Goal: Information Seeking & Learning: Learn about a topic

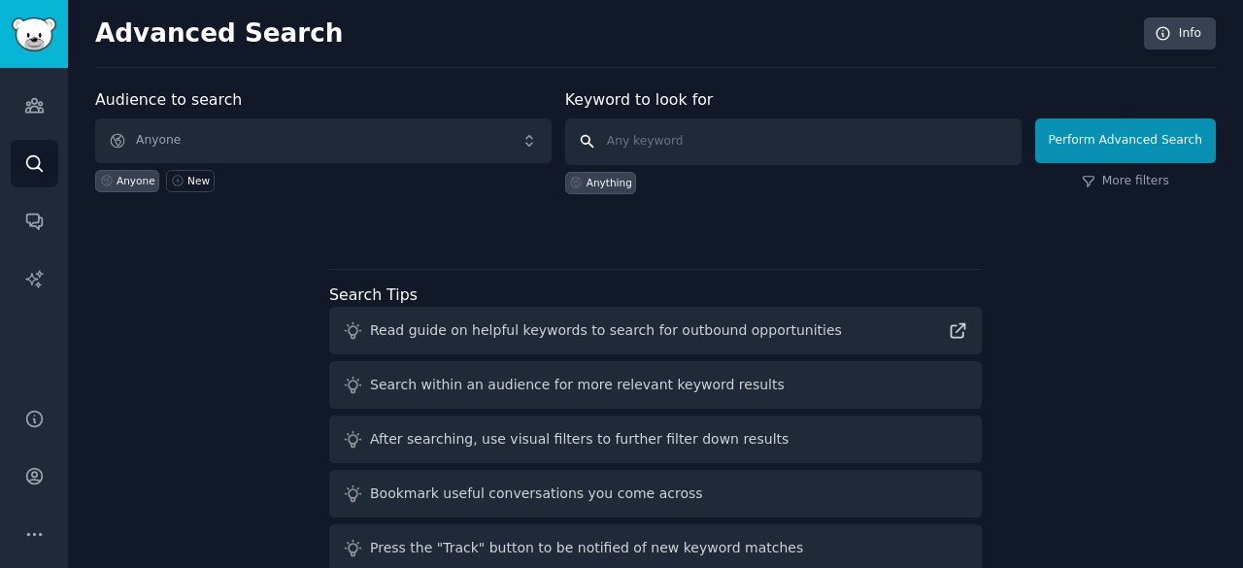
click at [709, 145] on input "text" at bounding box center [793, 141] width 456 height 47
type input "essayshark"
click button "Perform Advanced Search" at bounding box center [1125, 140] width 181 height 45
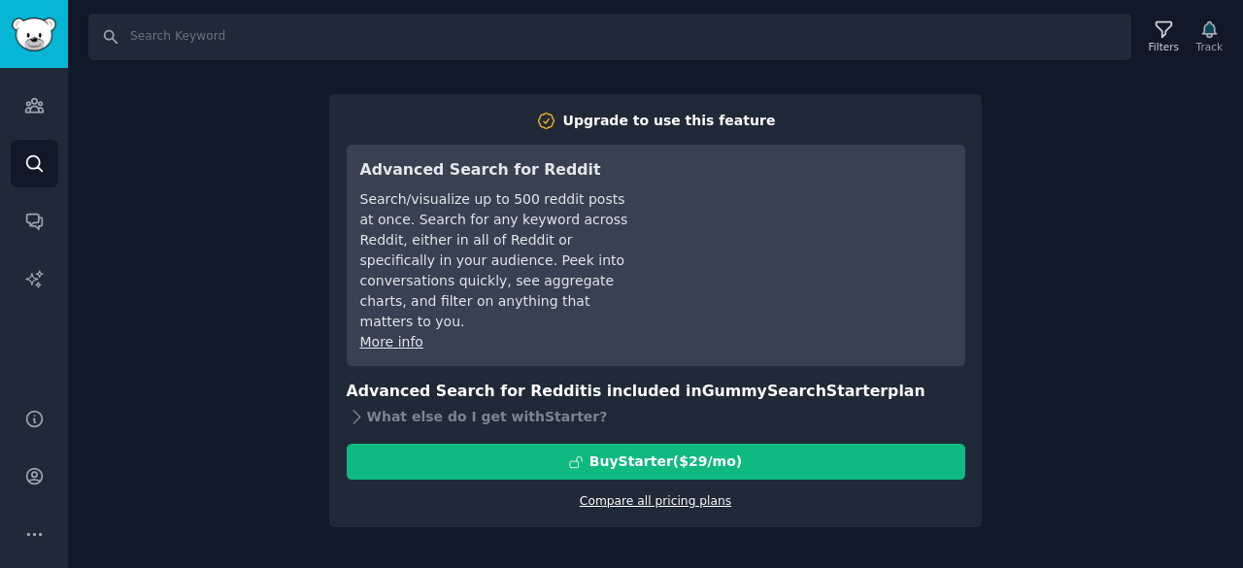
click at [638, 494] on link "Compare all pricing plans" at bounding box center [655, 501] width 151 height 14
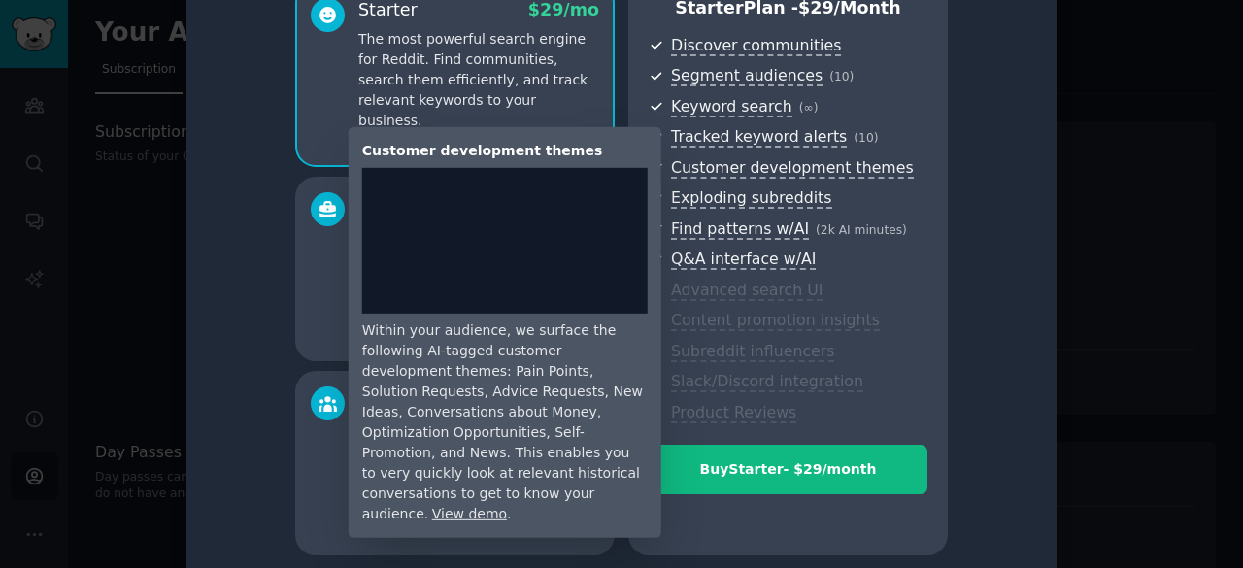
scroll to position [122, 0]
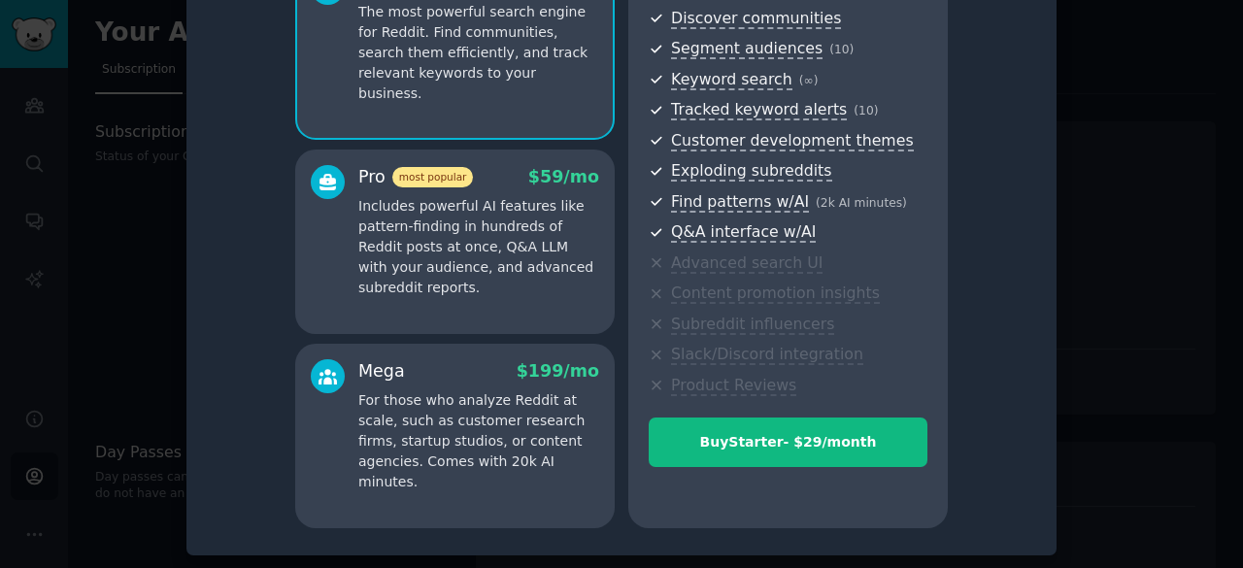
click at [106, 305] on div at bounding box center [621, 284] width 1243 height 568
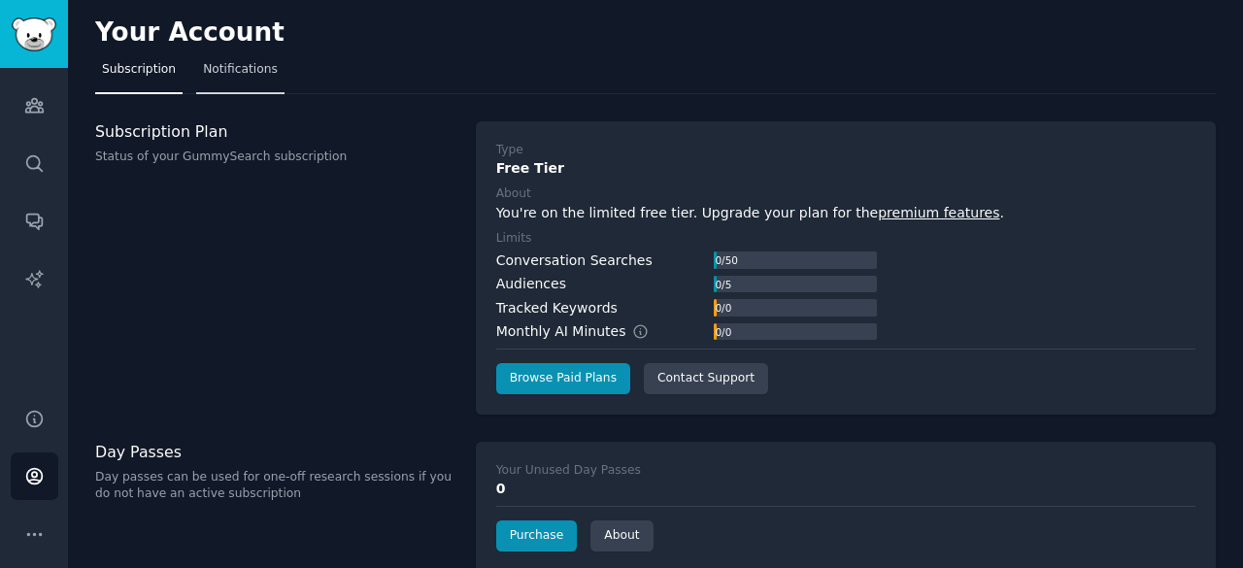
click at [227, 77] on span "Notifications" at bounding box center [240, 69] width 75 height 17
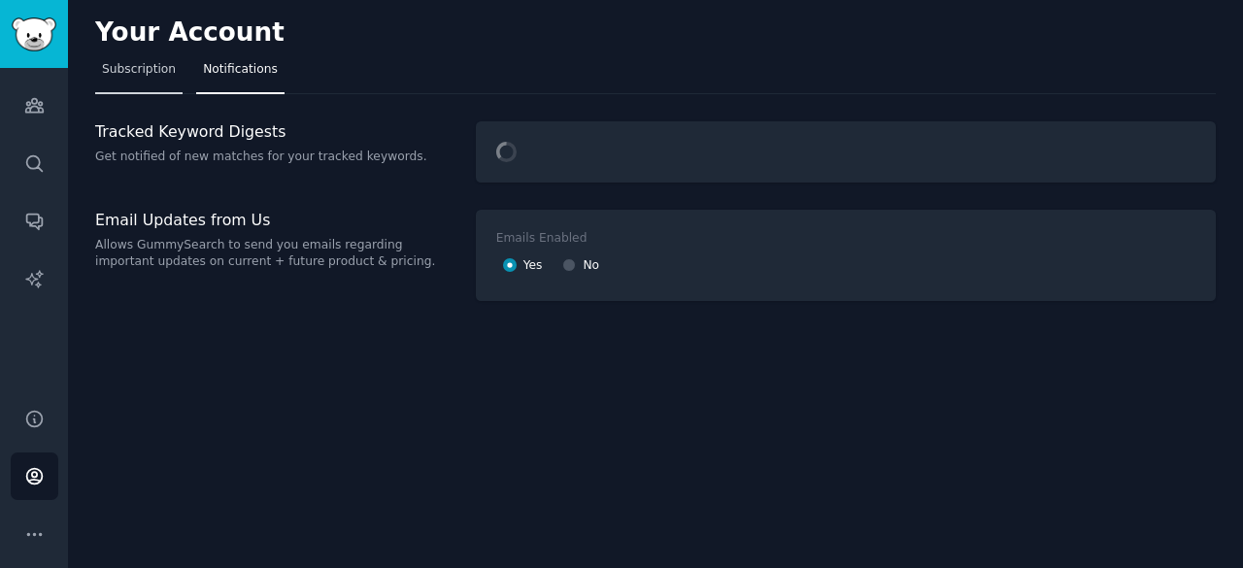
click at [143, 75] on span "Subscription" at bounding box center [139, 69] width 74 height 17
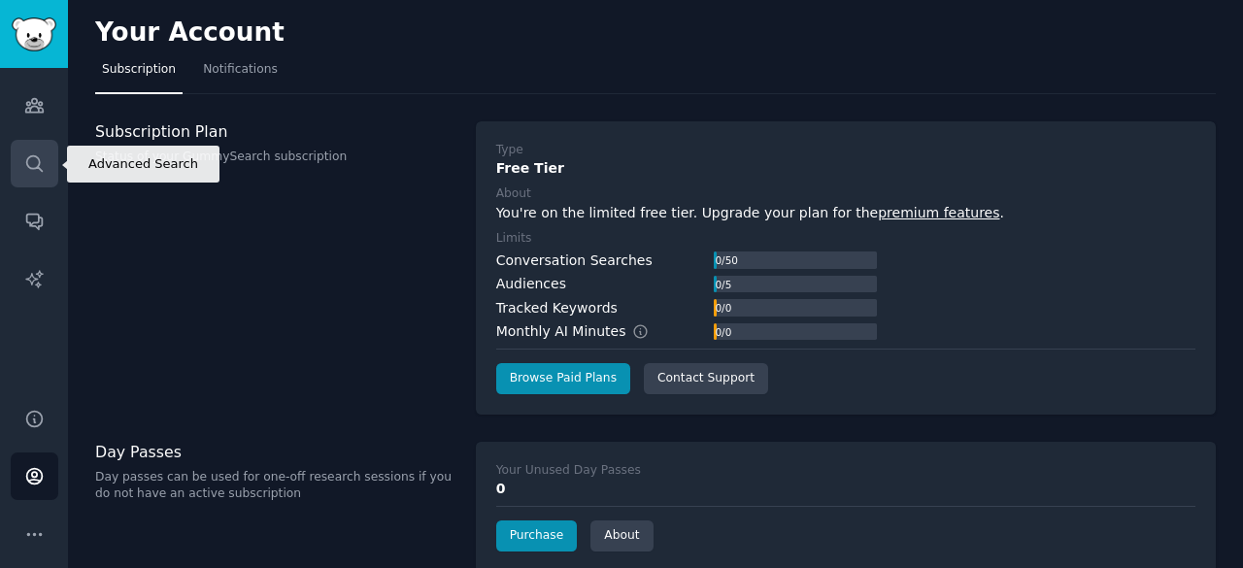
click at [39, 159] on icon "Sidebar" at bounding box center [34, 163] width 16 height 16
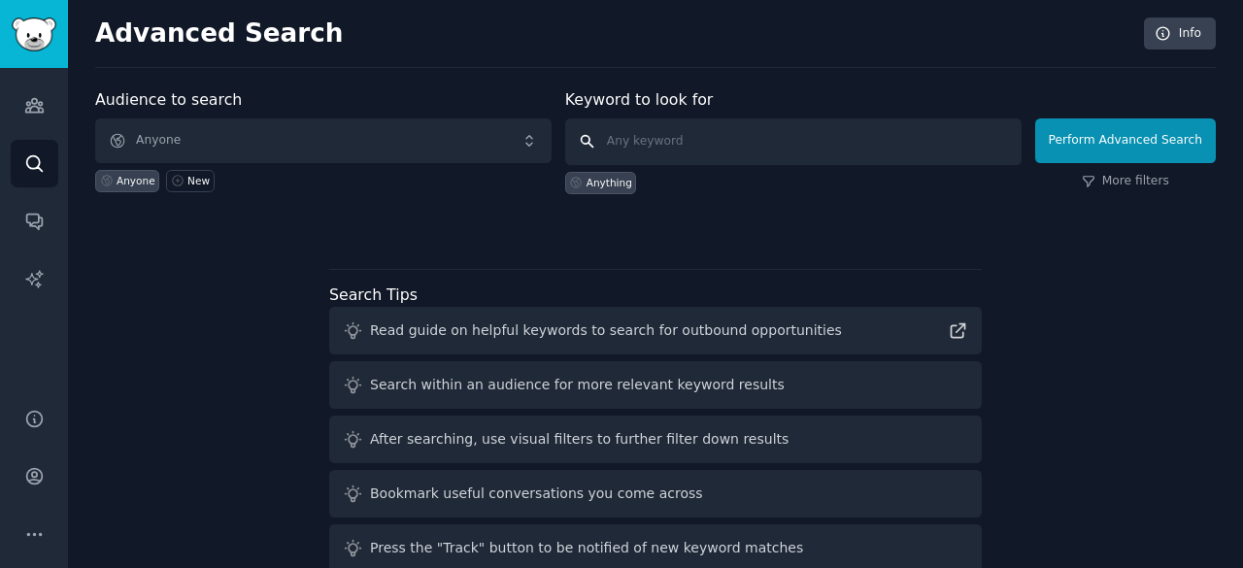
click at [654, 145] on input "text" at bounding box center [793, 141] width 456 height 47
type input "essayshark"
click button "Perform Advanced Search" at bounding box center [1125, 140] width 181 height 45
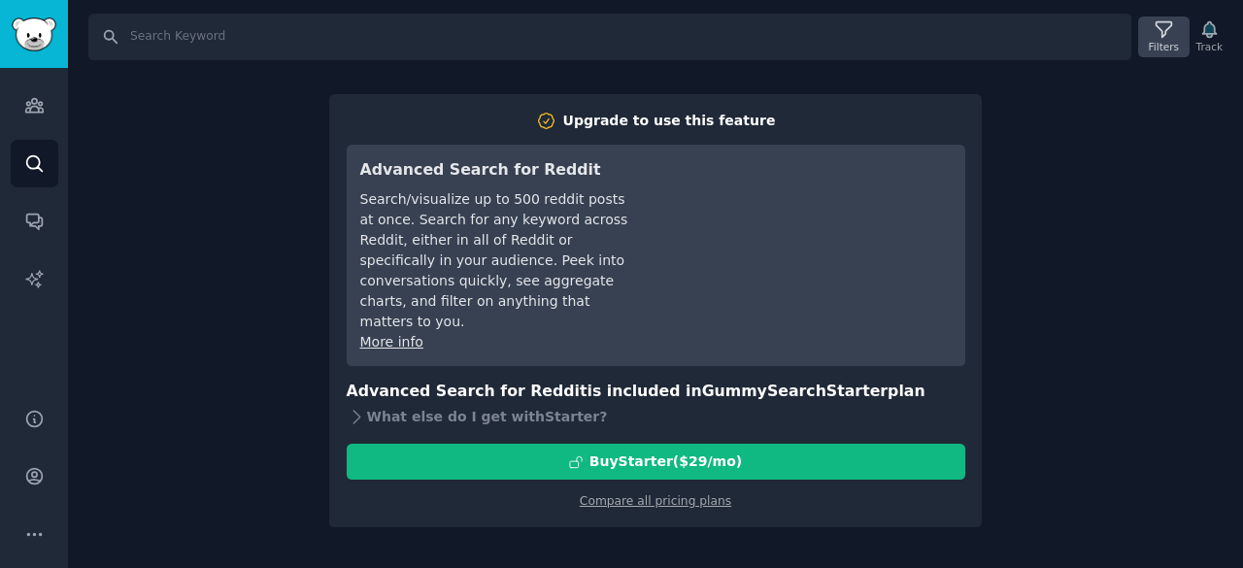
click at [1167, 50] on div "Filters" at bounding box center [1164, 47] width 30 height 14
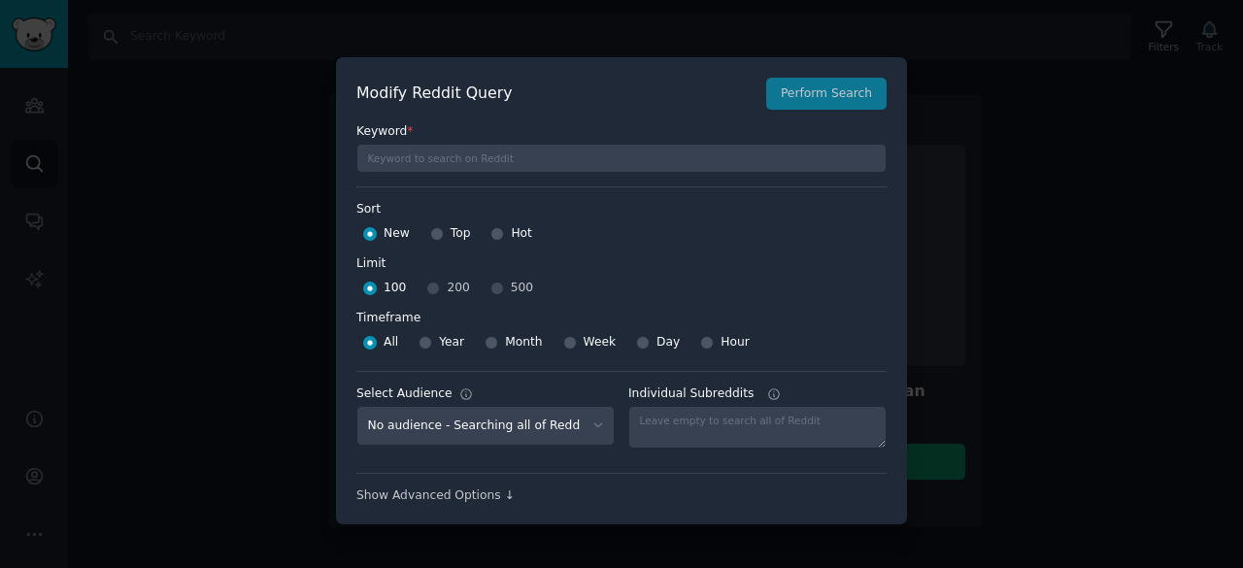
click at [1150, 52] on div at bounding box center [621, 284] width 1243 height 568
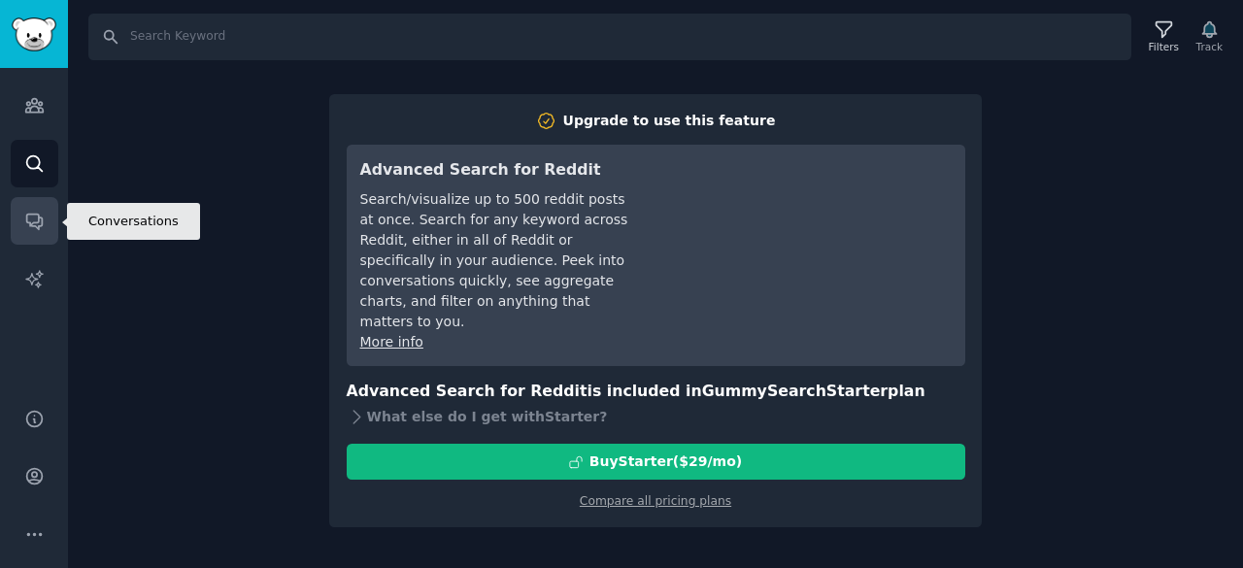
click at [17, 205] on link "Conversations" at bounding box center [35, 221] width 48 height 48
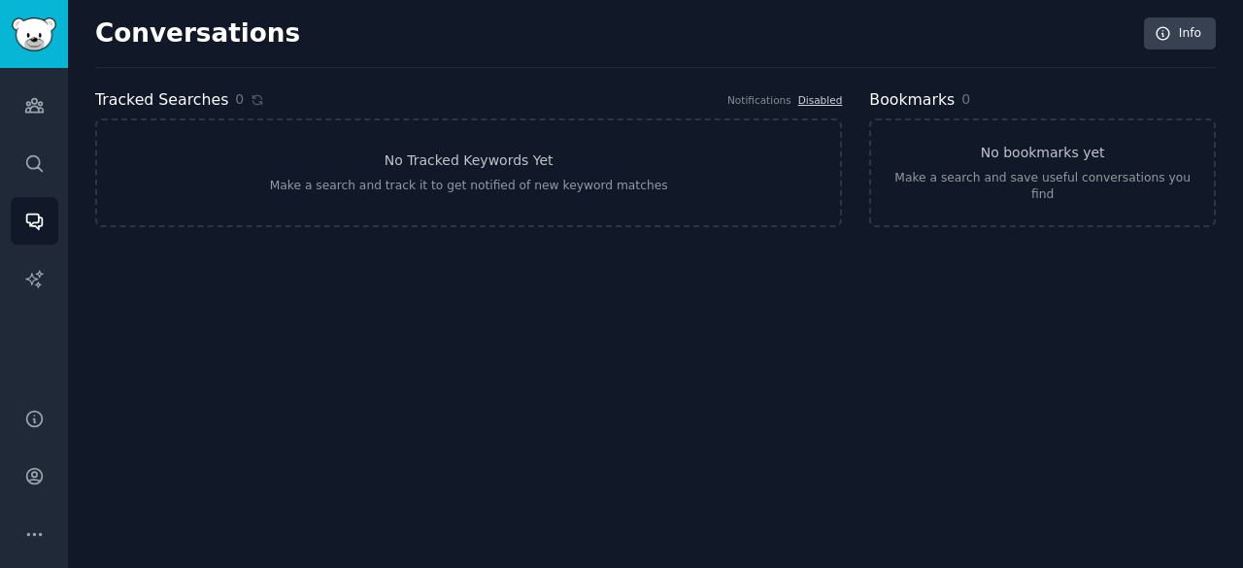
click at [33, 131] on div "Audiences Search Conversations AI Reports" at bounding box center [34, 226] width 68 height 317
click at [34, 117] on link "Audiences" at bounding box center [35, 106] width 48 height 48
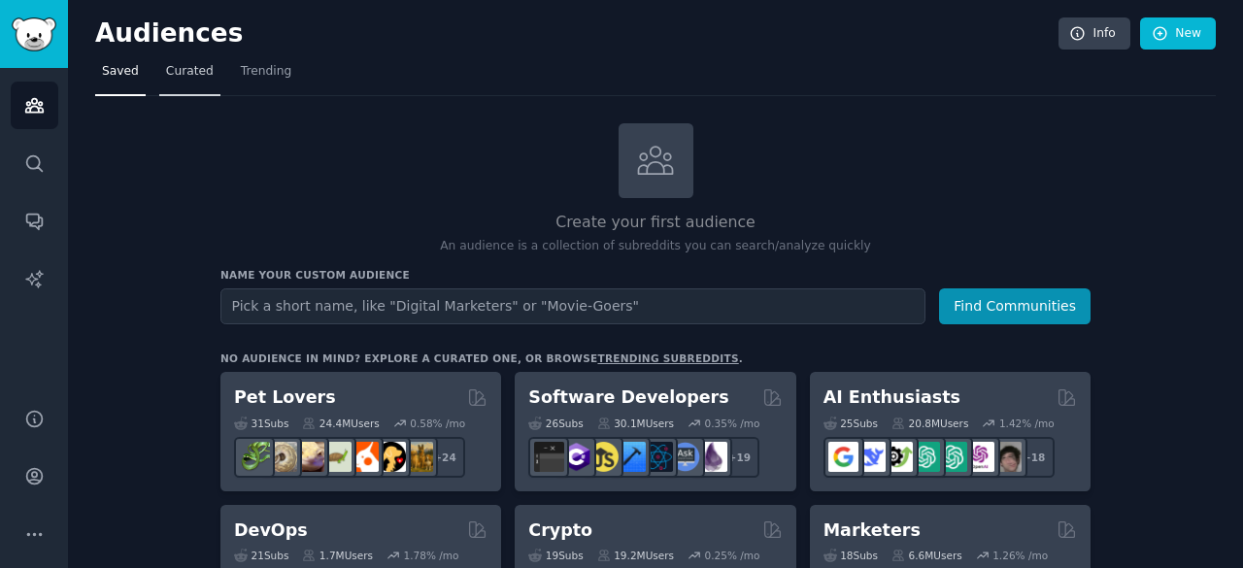
click at [198, 83] on link "Curated" at bounding box center [189, 76] width 61 height 40
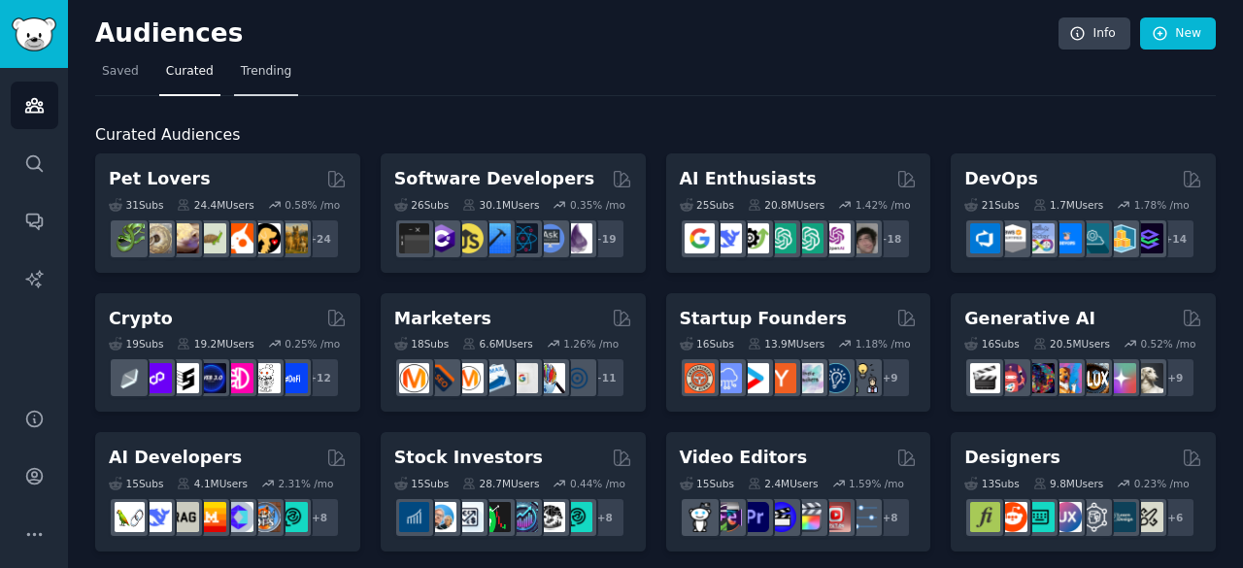
click at [268, 73] on span "Trending" at bounding box center [266, 71] width 50 height 17
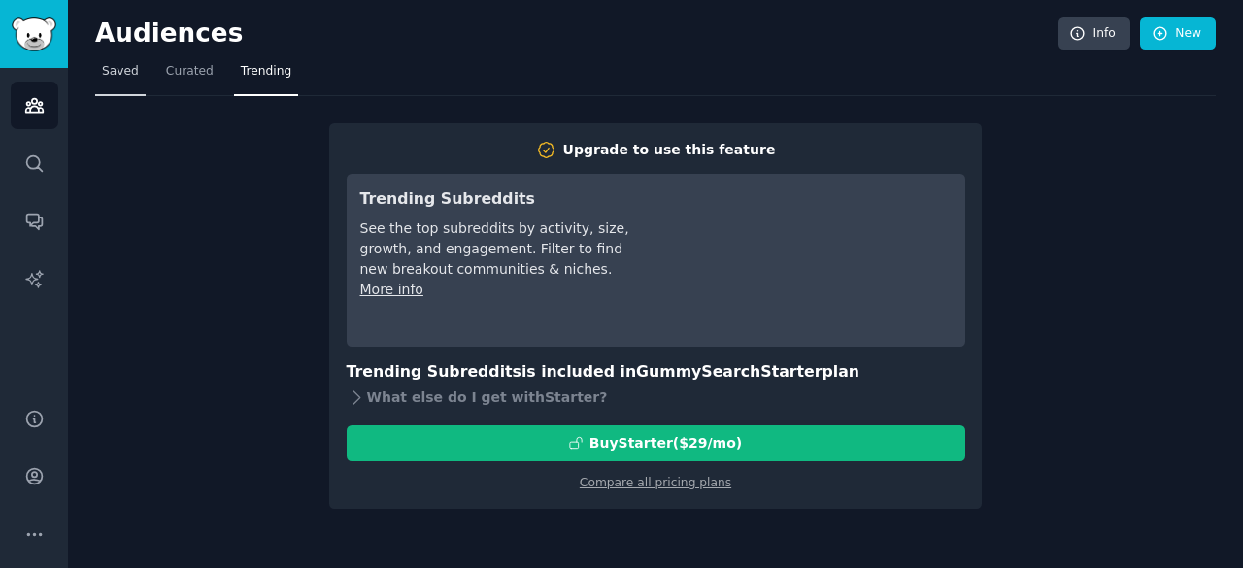
click at [118, 67] on span "Saved" at bounding box center [120, 71] width 37 height 17
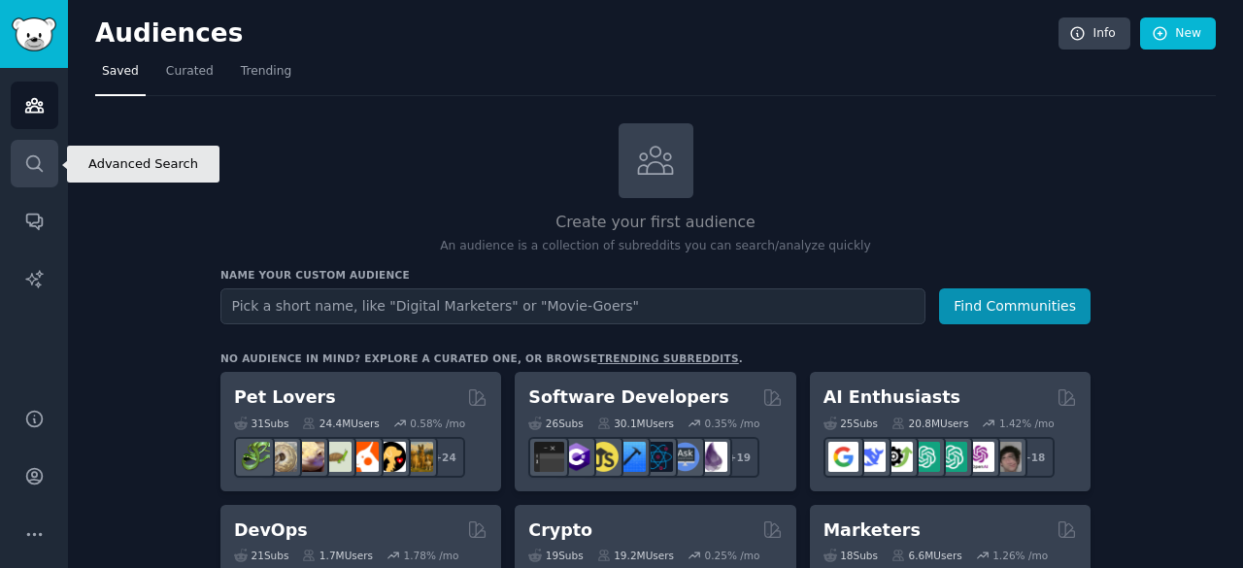
click at [40, 170] on icon "Sidebar" at bounding box center [34, 163] width 16 height 16
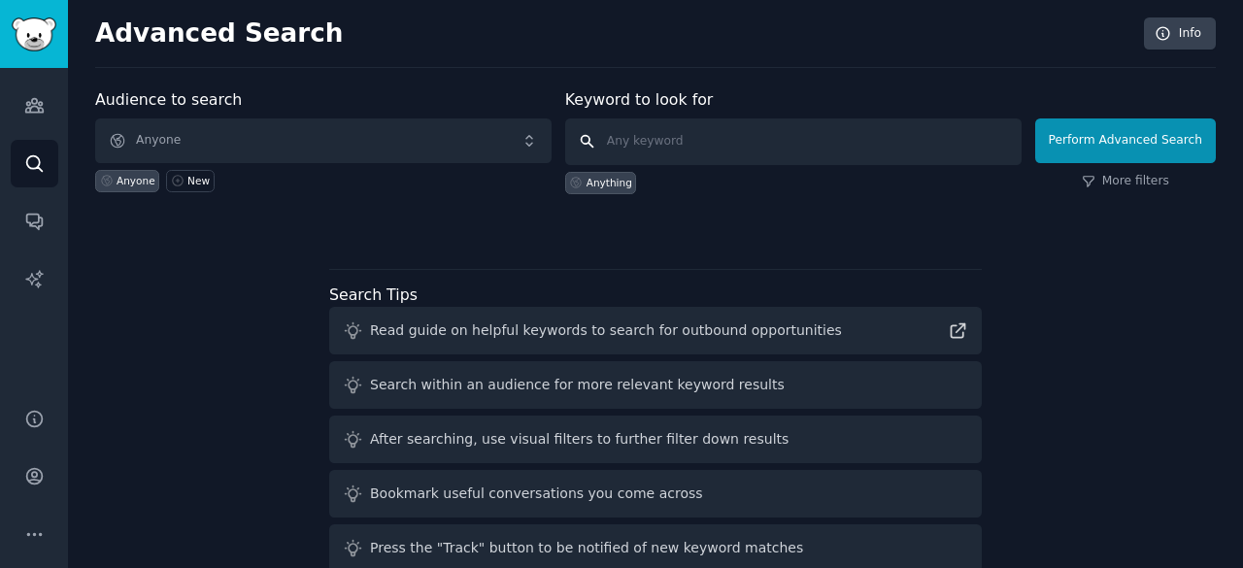
click at [674, 139] on input "text" at bounding box center [793, 141] width 456 height 47
click at [579, 181] on icon at bounding box center [576, 183] width 14 height 14
click at [638, 157] on input "text" at bounding box center [793, 141] width 456 height 47
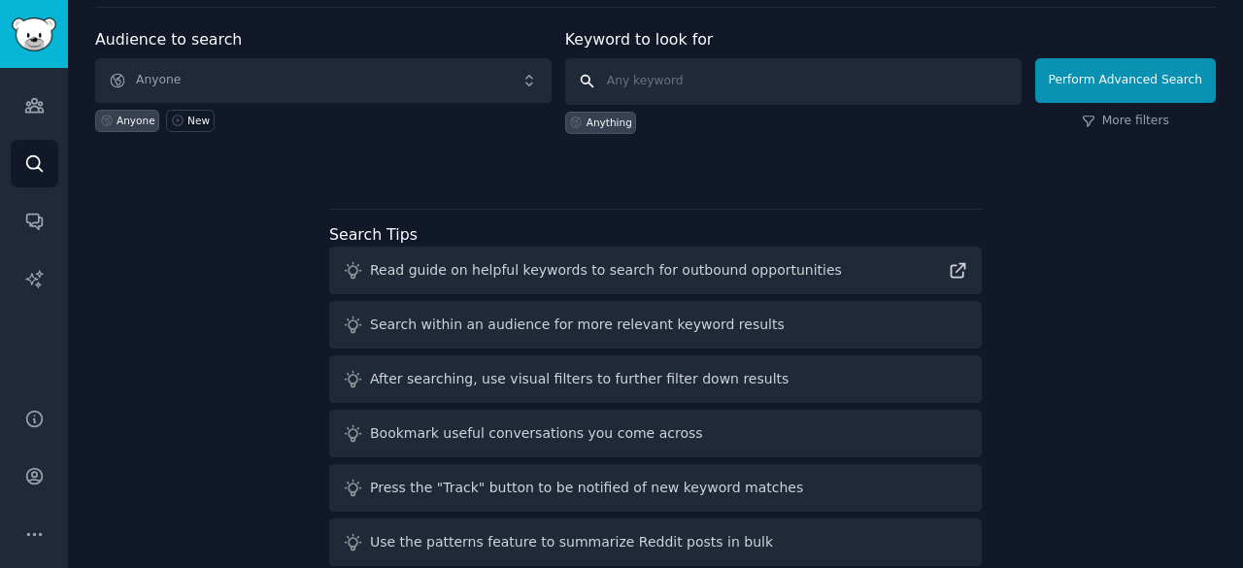
scroll to position [89, 0]
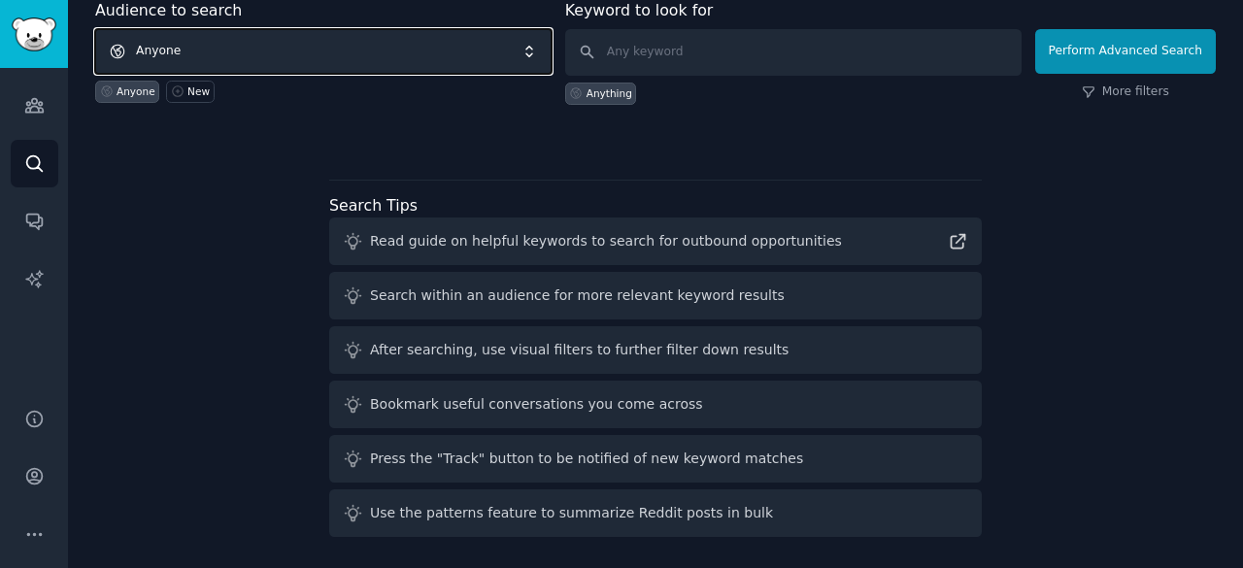
click at [332, 32] on span "Anyone" at bounding box center [323, 51] width 456 height 45
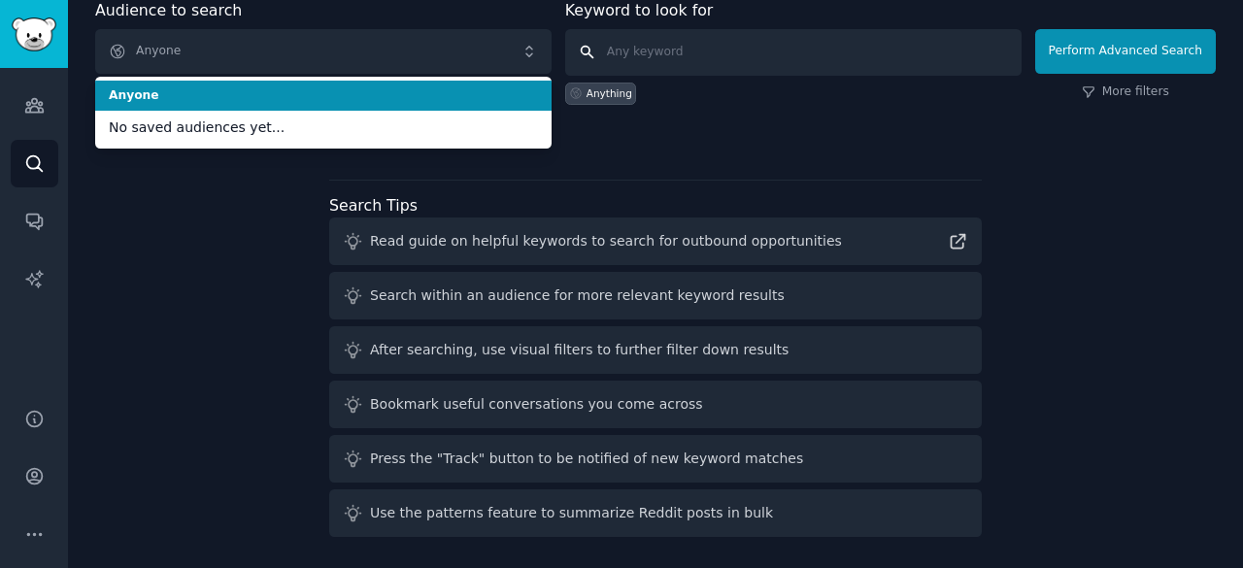
click at [750, 34] on input "text" at bounding box center [793, 52] width 456 height 47
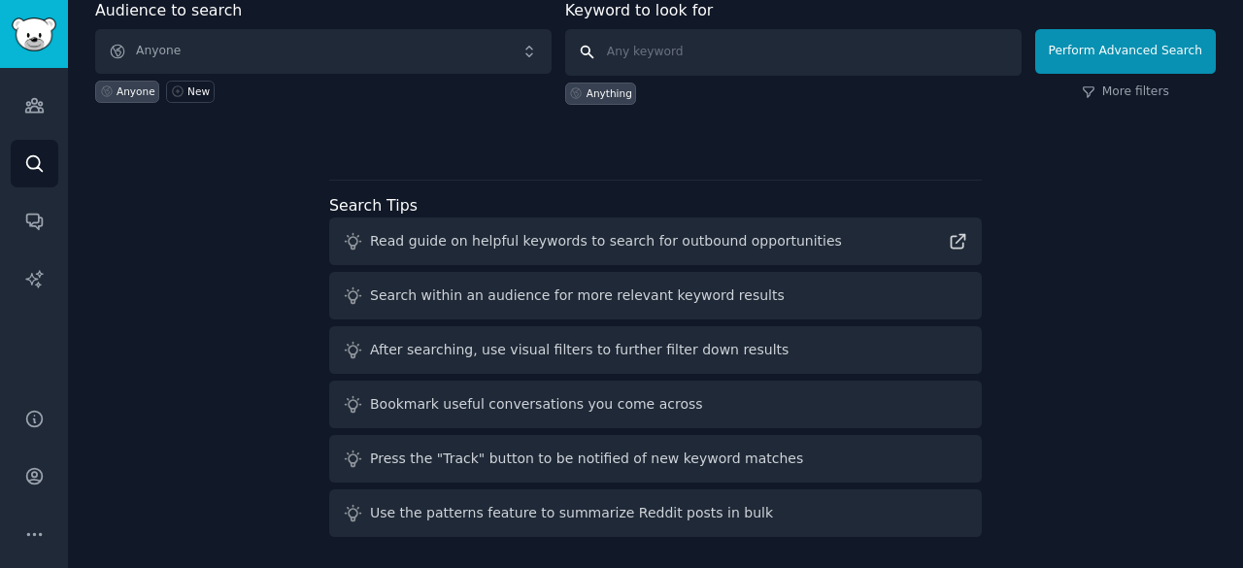
click at [750, 34] on input "text" at bounding box center [793, 52] width 456 height 47
type input "customwritings"
click button "Perform Advanced Search" at bounding box center [1125, 51] width 181 height 45
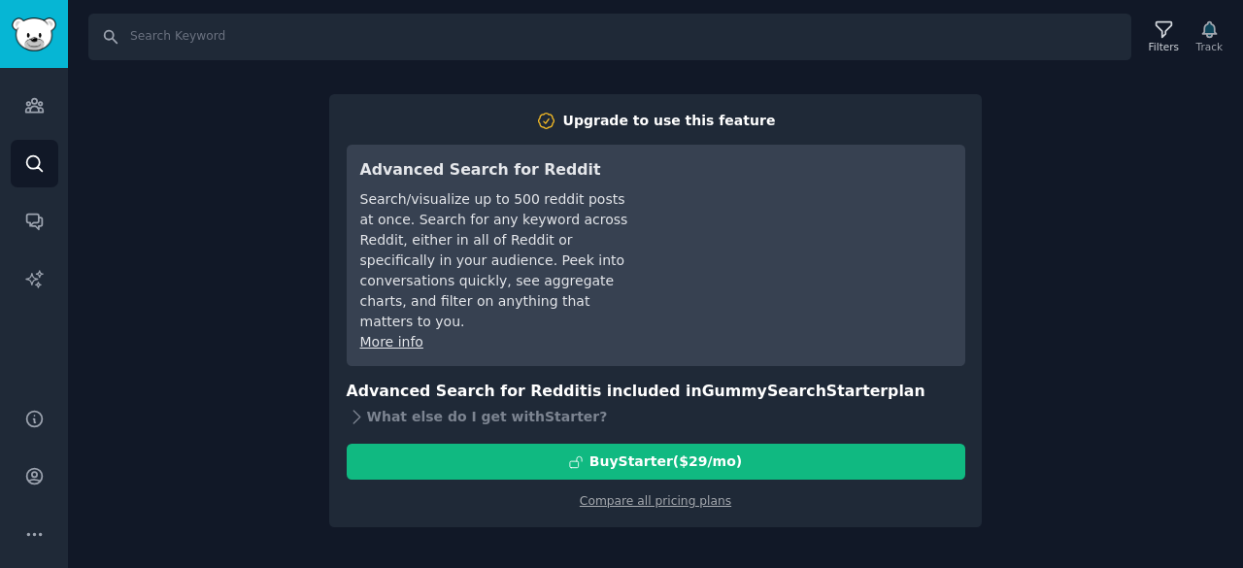
click at [409, 334] on link "More info" at bounding box center [391, 342] width 63 height 16
click at [34, 525] on icon "Sidebar" at bounding box center [34, 534] width 20 height 20
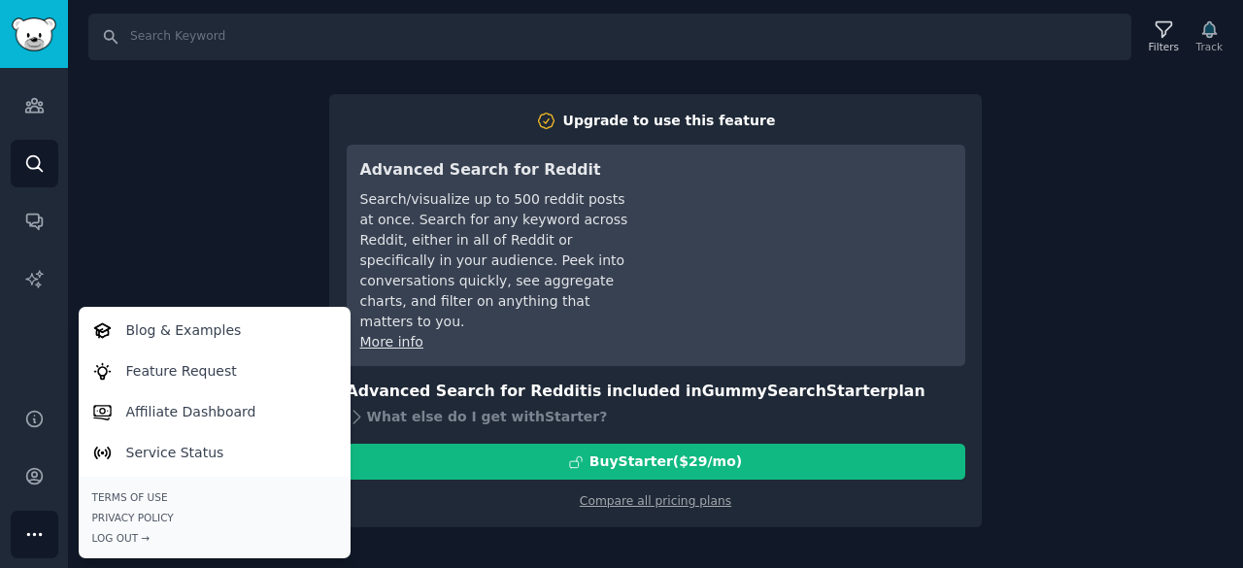
click at [164, 160] on div "Search Filters Track Upgrade to use this feature Advanced Search for Reddit Sea…" at bounding box center [655, 284] width 1175 height 568
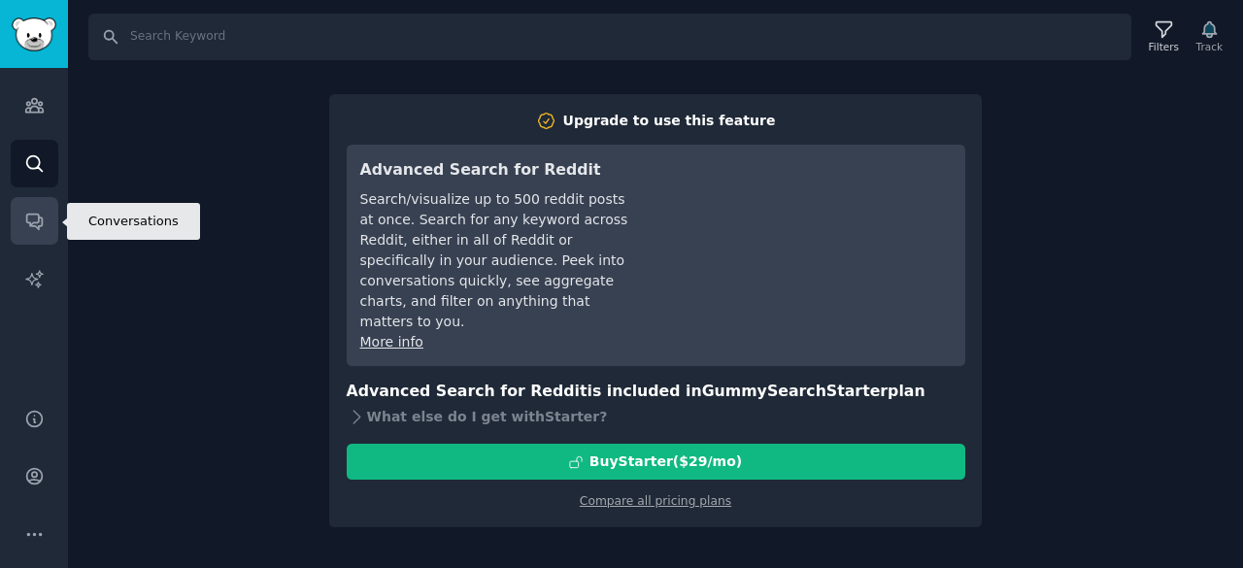
click at [43, 209] on link "Conversations" at bounding box center [35, 221] width 48 height 48
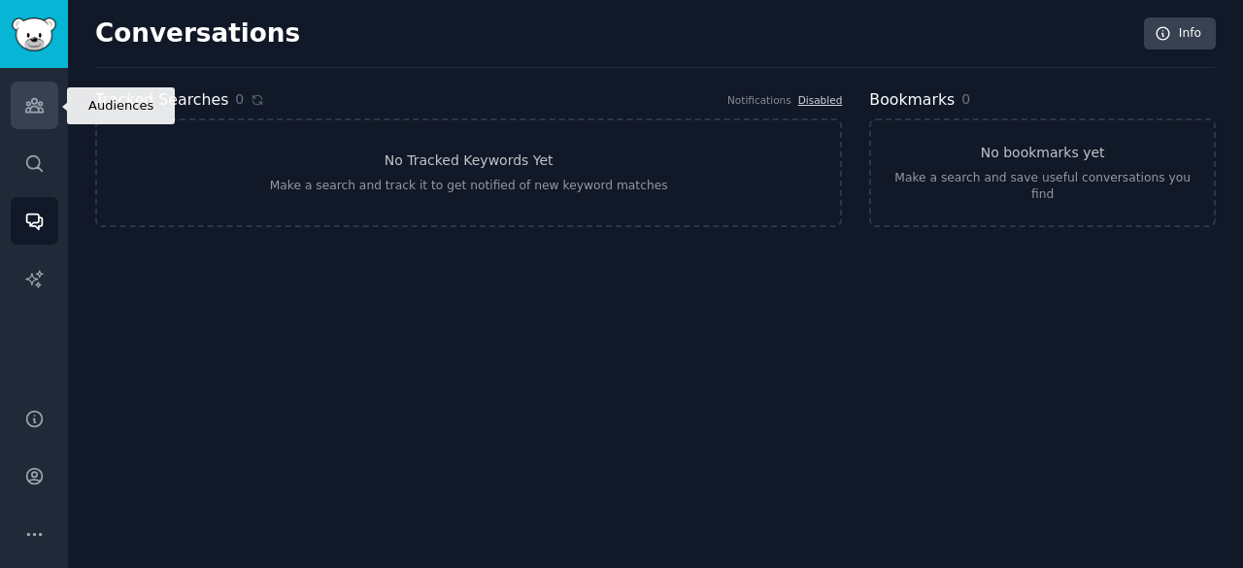
click at [49, 124] on link "Audiences" at bounding box center [35, 106] width 48 height 48
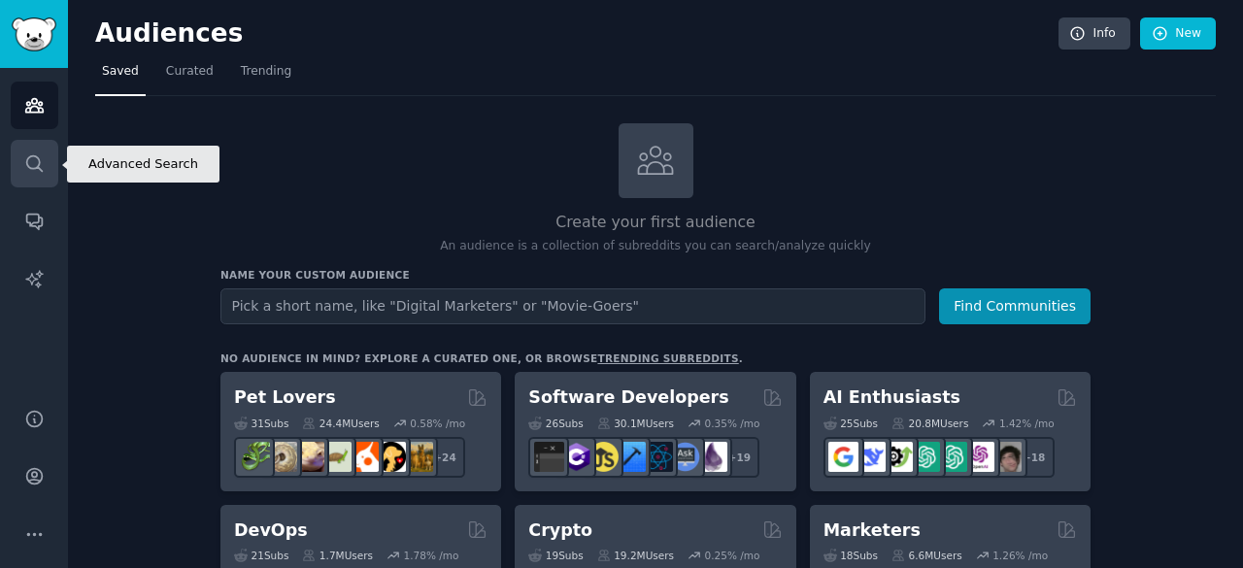
click at [25, 181] on link "Search" at bounding box center [35, 164] width 48 height 48
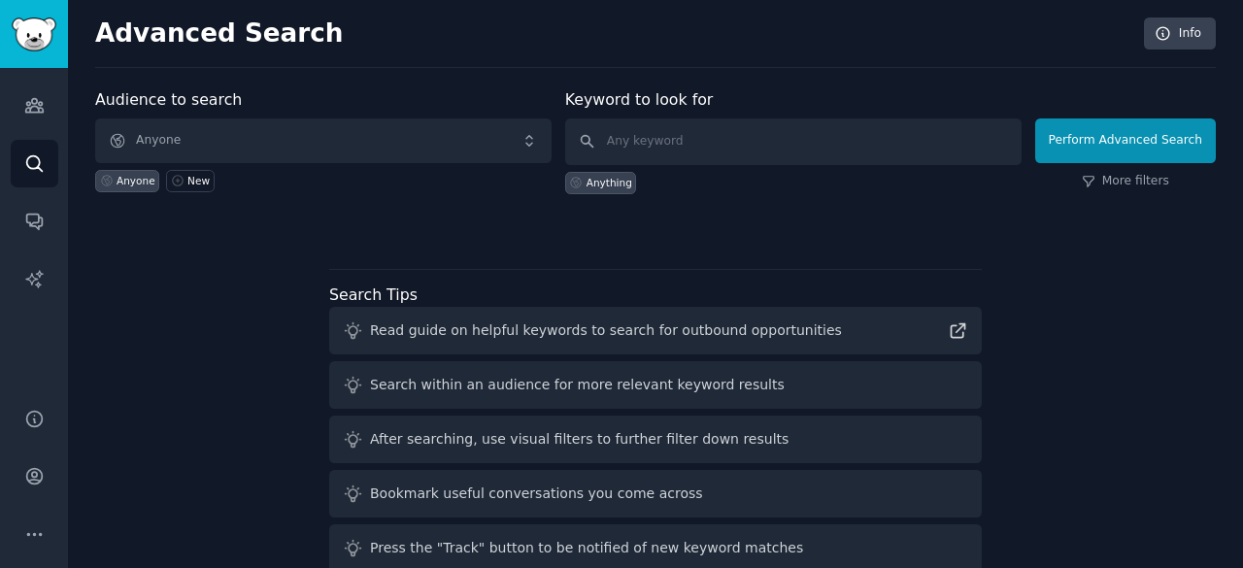
scroll to position [89, 0]
